Goal: Task Accomplishment & Management: Manage account settings

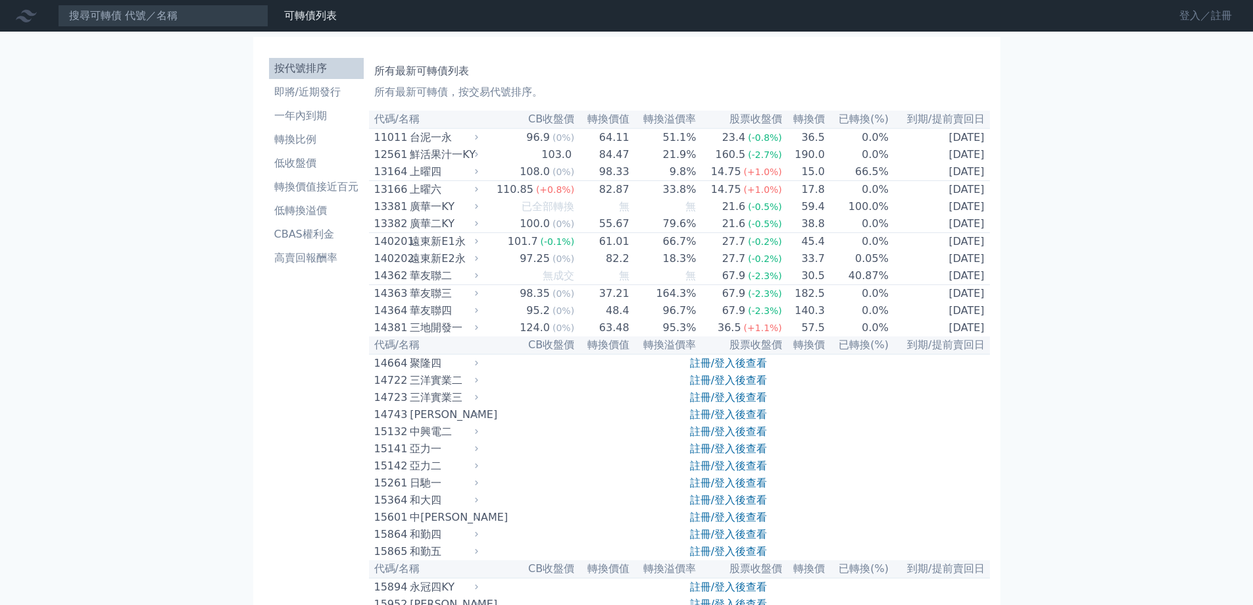
click at [1187, 10] on link "登入／註冊" at bounding box center [1206, 15] width 74 height 21
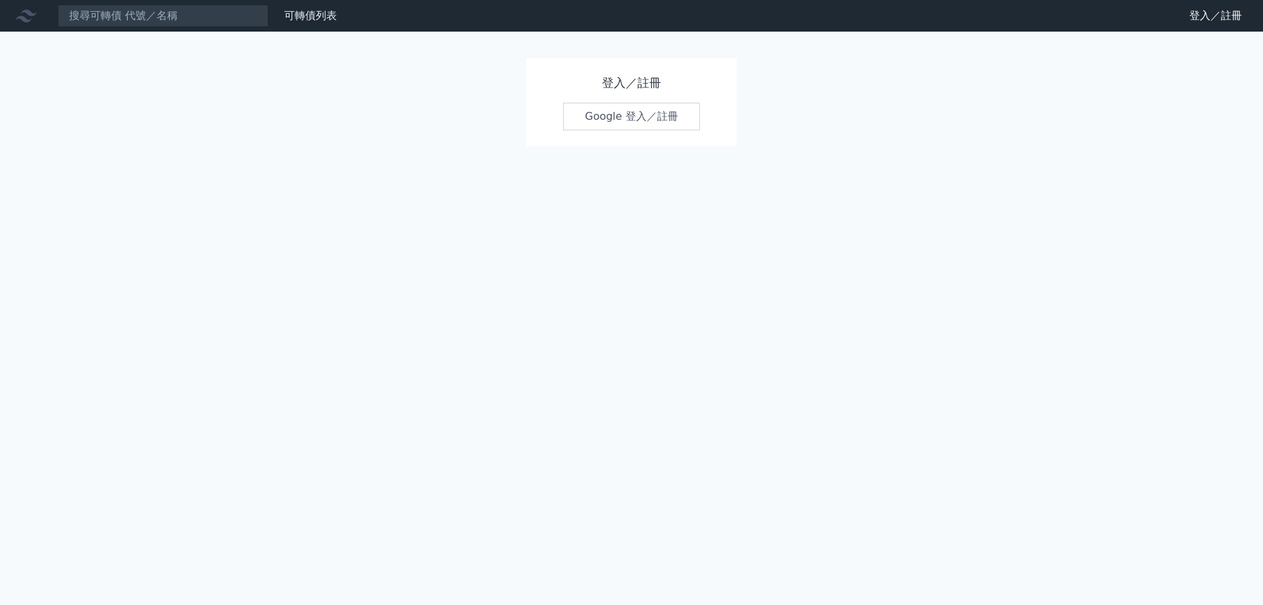
click at [660, 111] on link "Google 登入／註冊" at bounding box center [631, 117] width 137 height 28
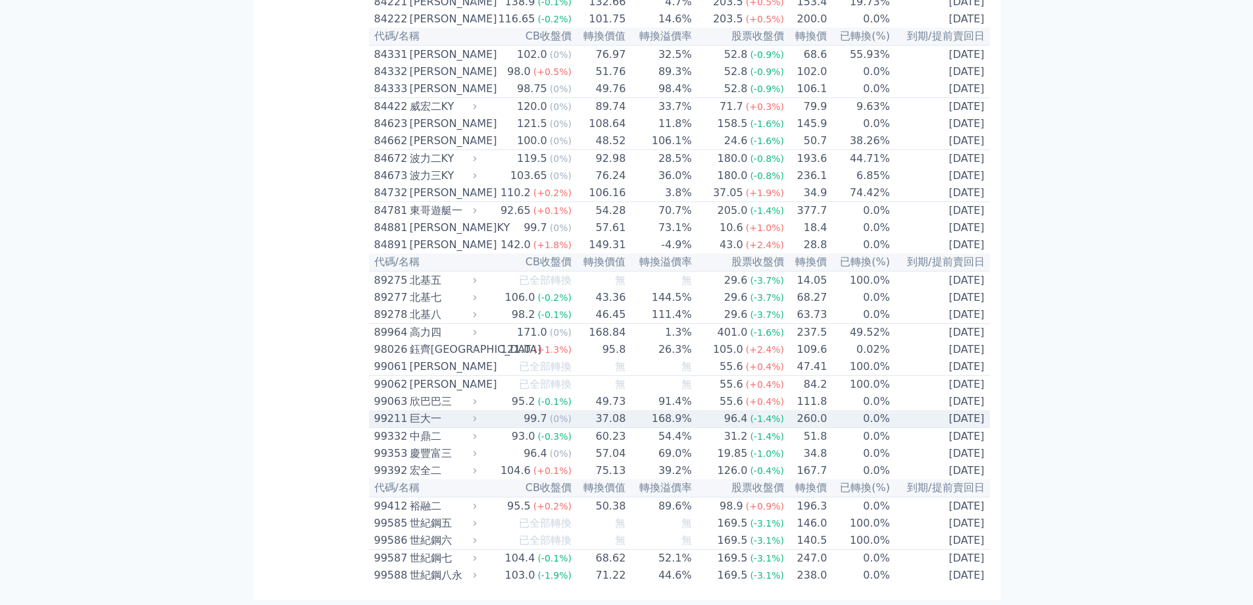
scroll to position [7256, 0]
